Goal: Transaction & Acquisition: Book appointment/travel/reservation

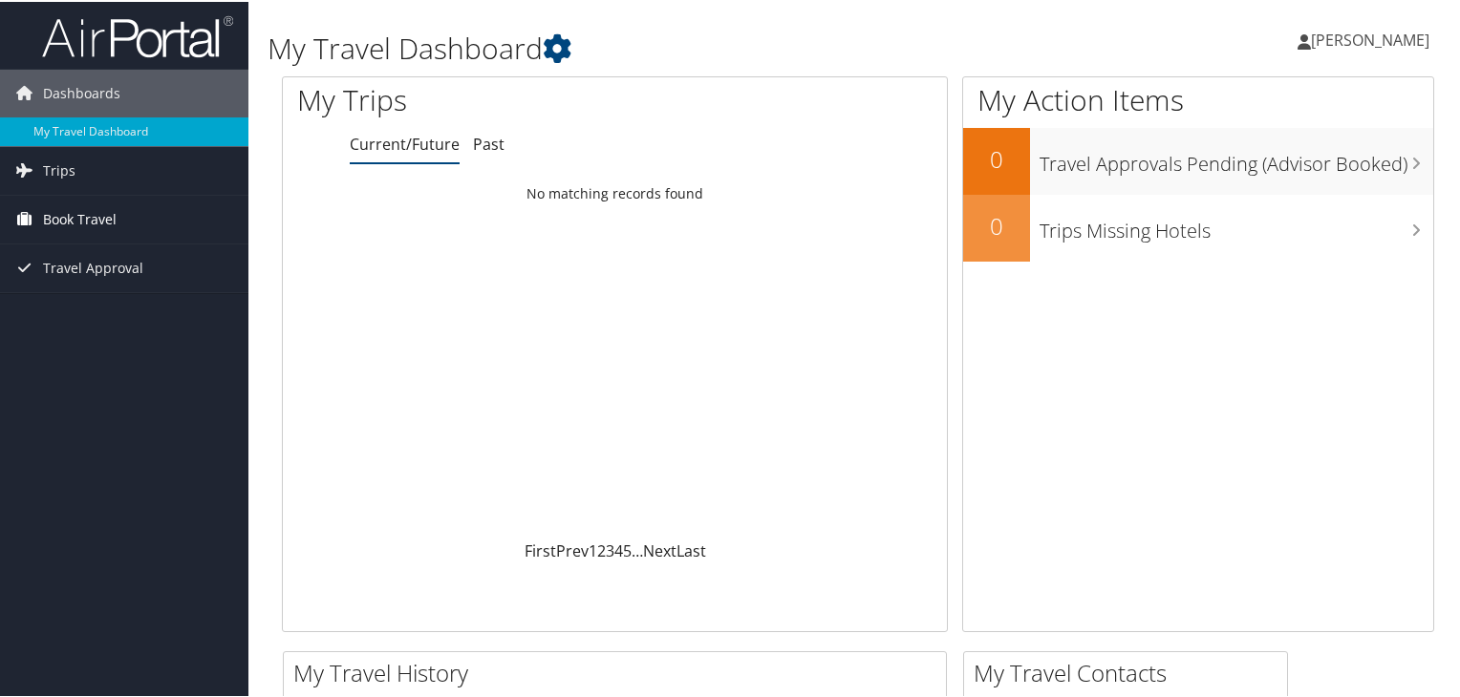
click at [112, 209] on span "Book Travel" at bounding box center [80, 218] width 74 height 48
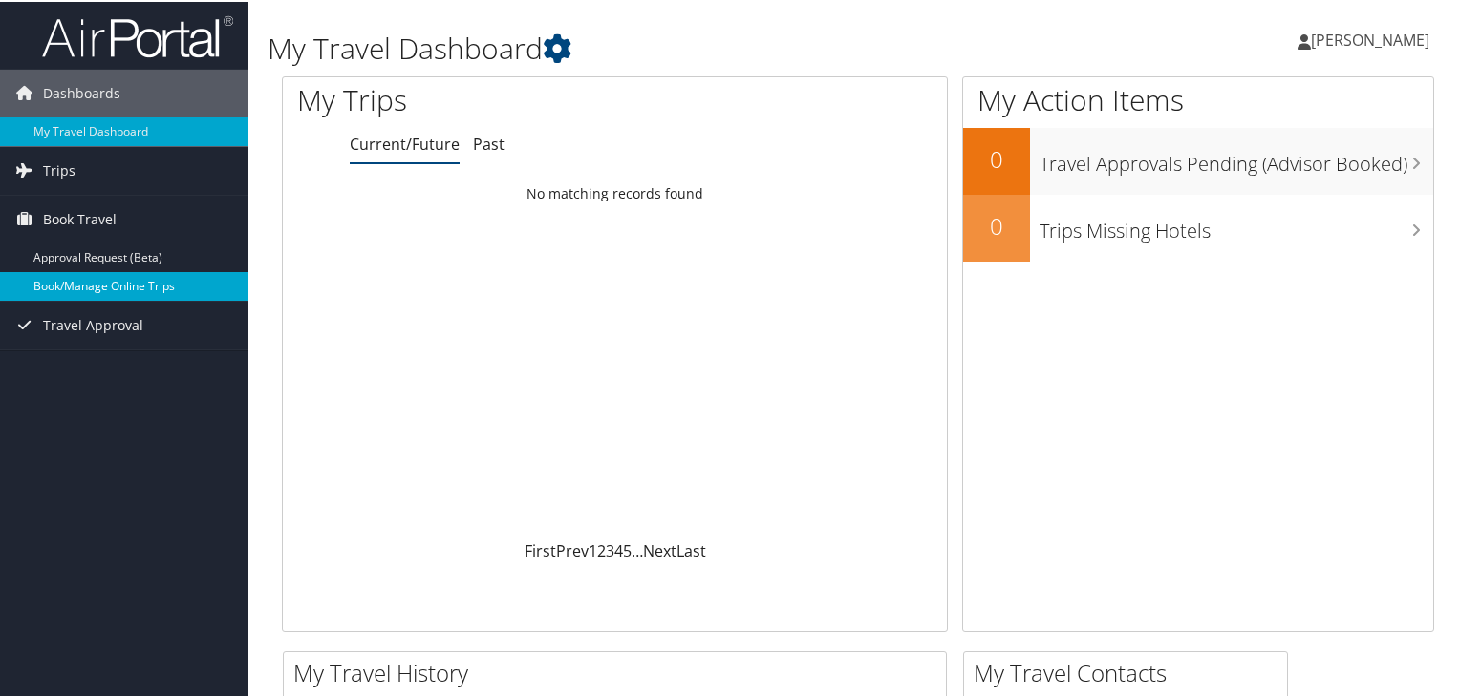
click at [157, 284] on link "Book/Manage Online Trips" at bounding box center [124, 284] width 248 height 29
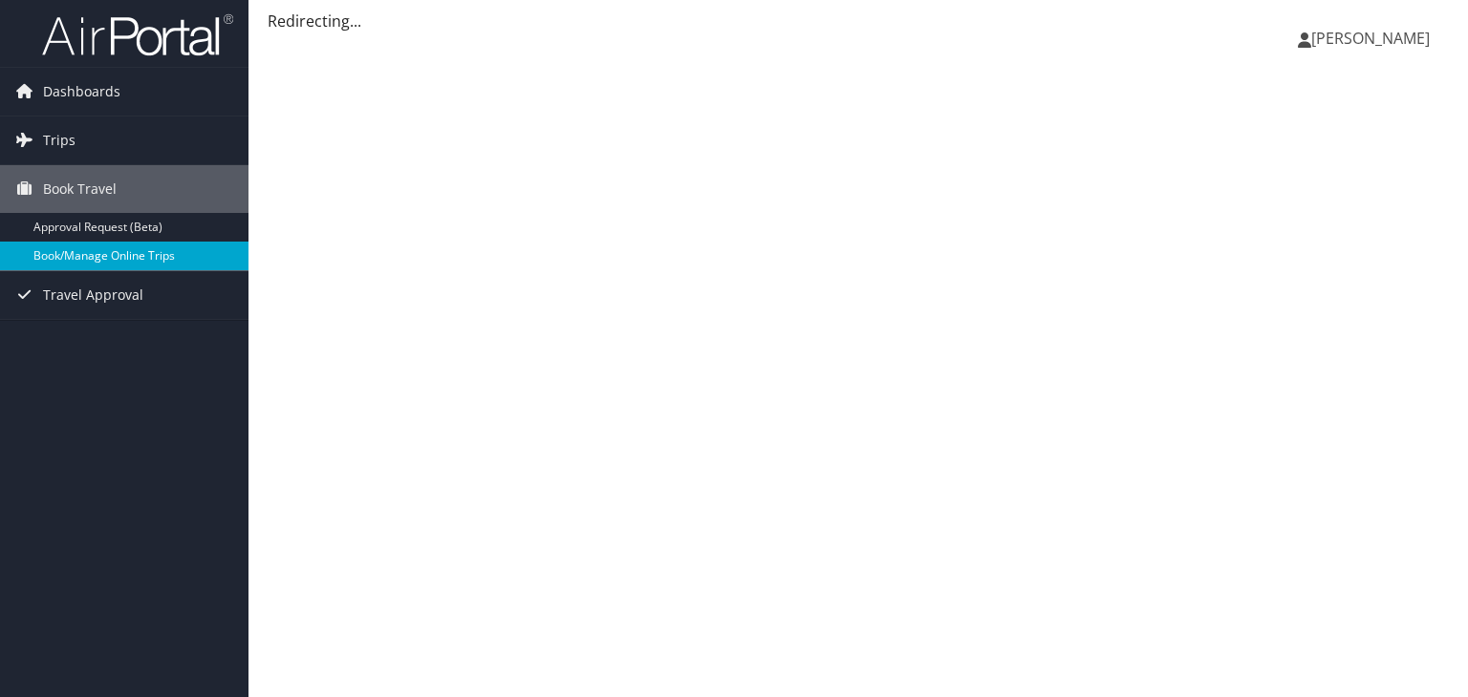
click at [182, 252] on link "Book/Manage Online Trips" at bounding box center [124, 256] width 248 height 29
